Goal: Book appointment/travel/reservation

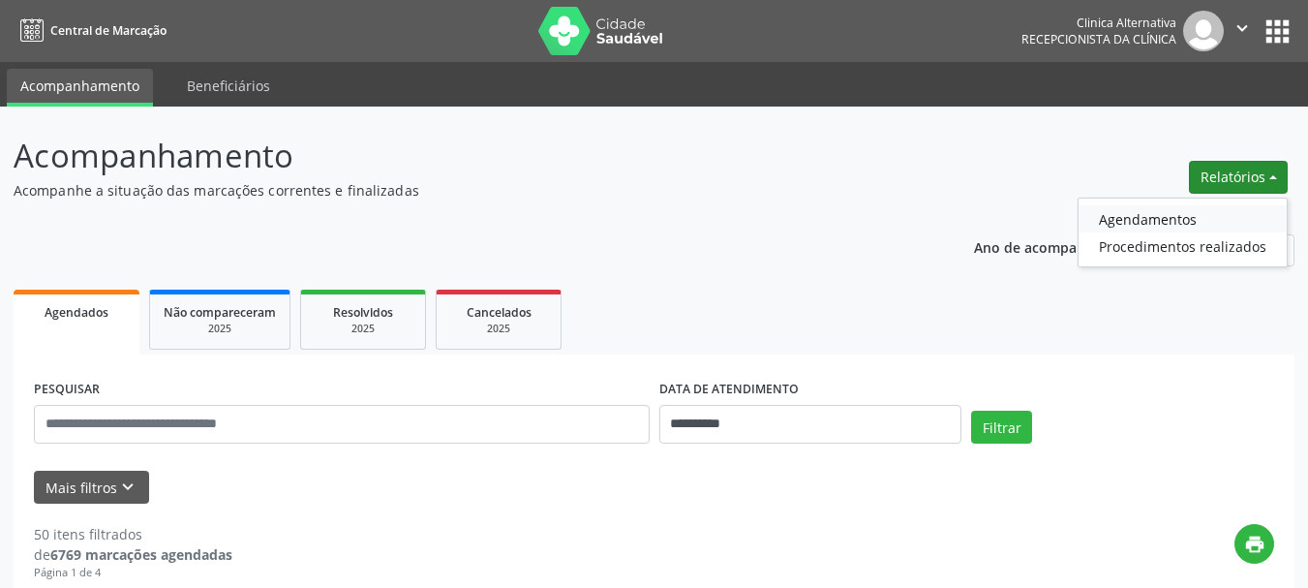
click at [1163, 218] on link "Agendamentos" at bounding box center [1183, 218] width 208 height 27
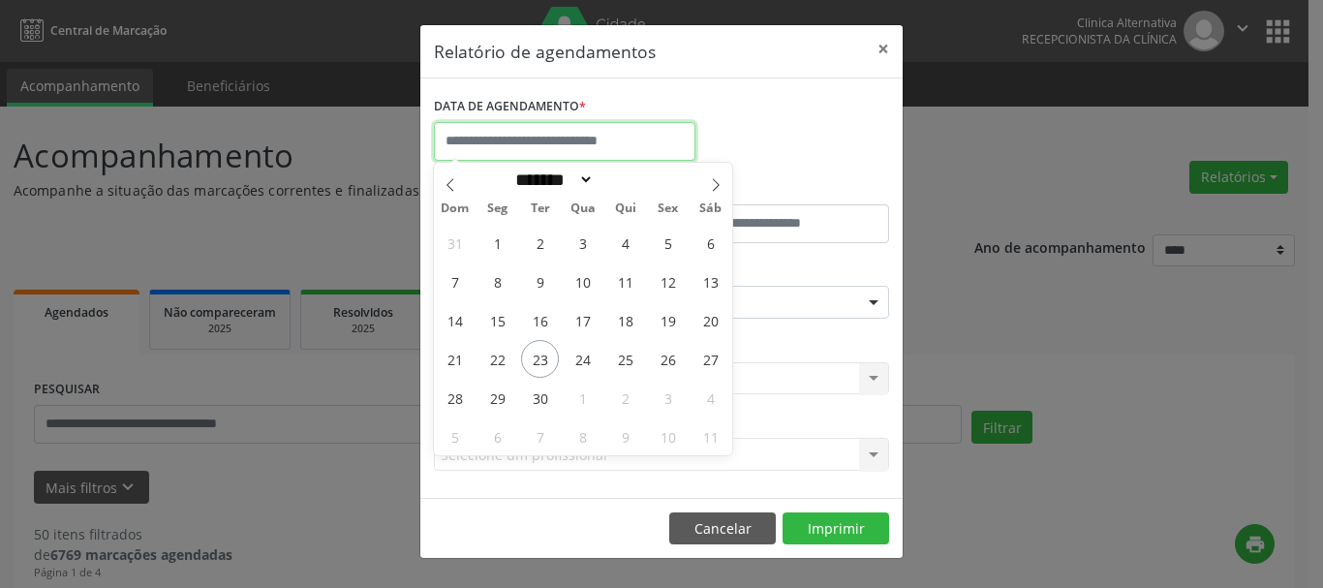
click at [647, 138] on input "text" at bounding box center [564, 141] width 261 height 39
click at [539, 342] on span "23" at bounding box center [540, 359] width 38 height 38
type input "**********"
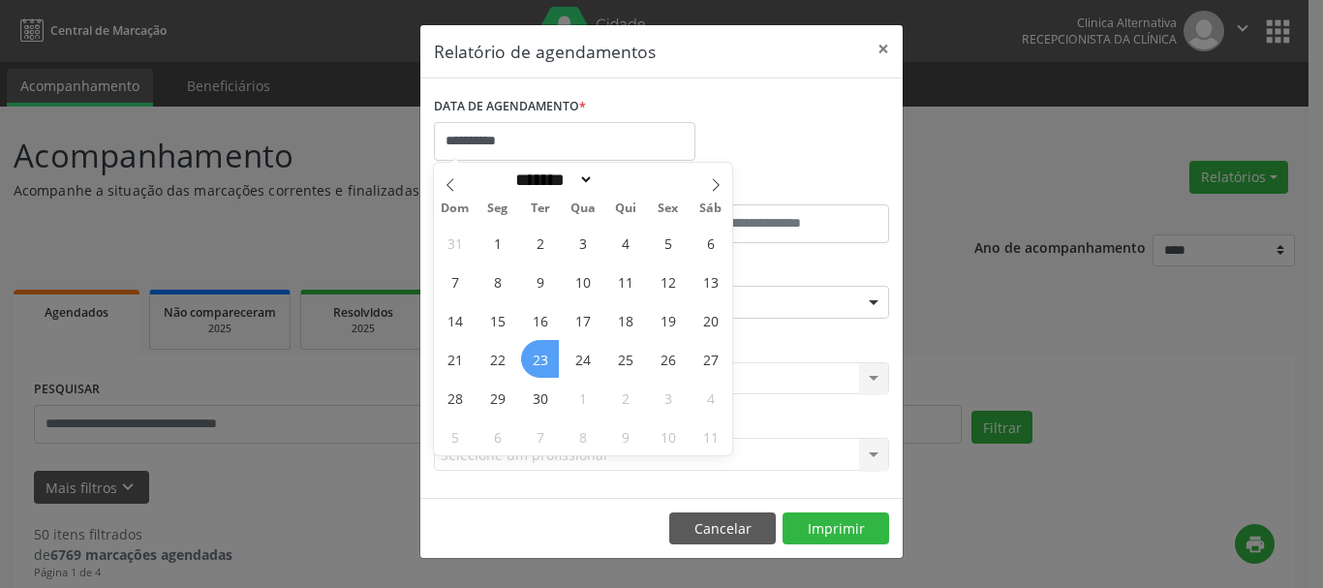
click at [539, 342] on span "23" at bounding box center [540, 359] width 38 height 38
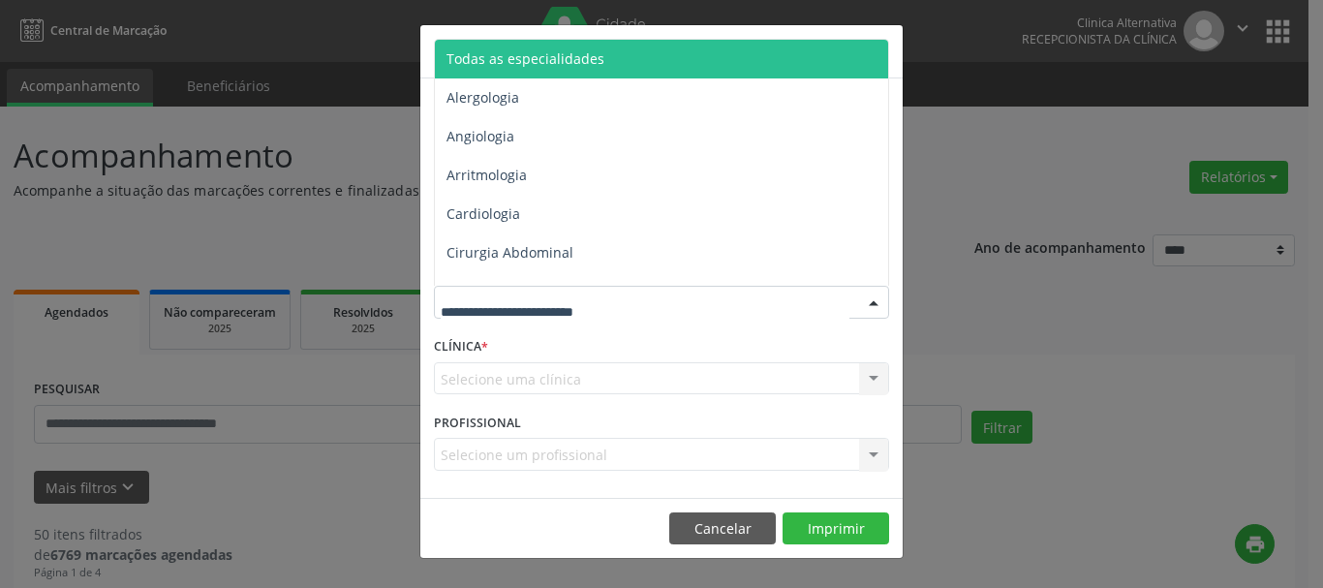
click at [705, 297] on div at bounding box center [661, 302] width 455 height 33
click at [549, 62] on span "Todas as especialidades" at bounding box center [525, 58] width 158 height 18
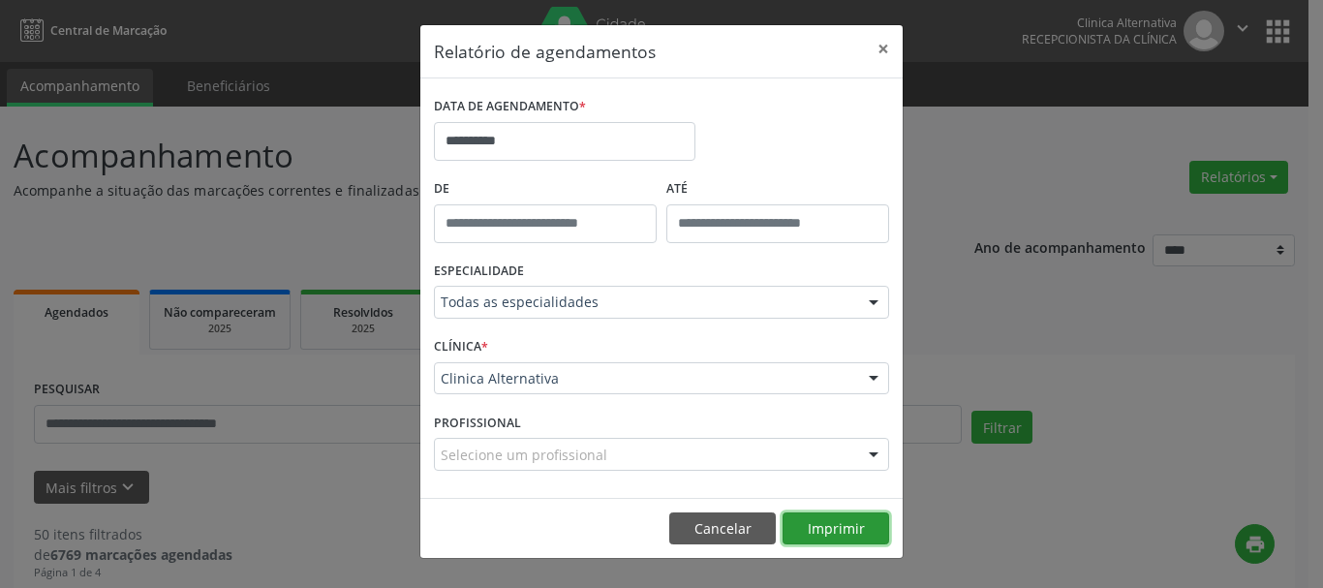
click at [822, 521] on button "Imprimir" at bounding box center [835, 528] width 107 height 33
click at [878, 51] on button "×" at bounding box center [883, 48] width 39 height 47
